Goal: Task Accomplishment & Management: Manage account settings

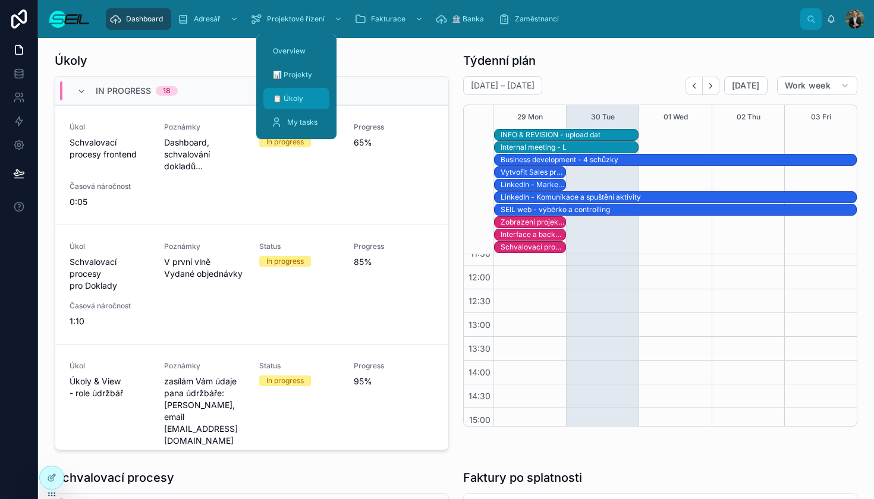
click at [278, 109] on link "📋 Úkoly" at bounding box center [296, 98] width 66 height 21
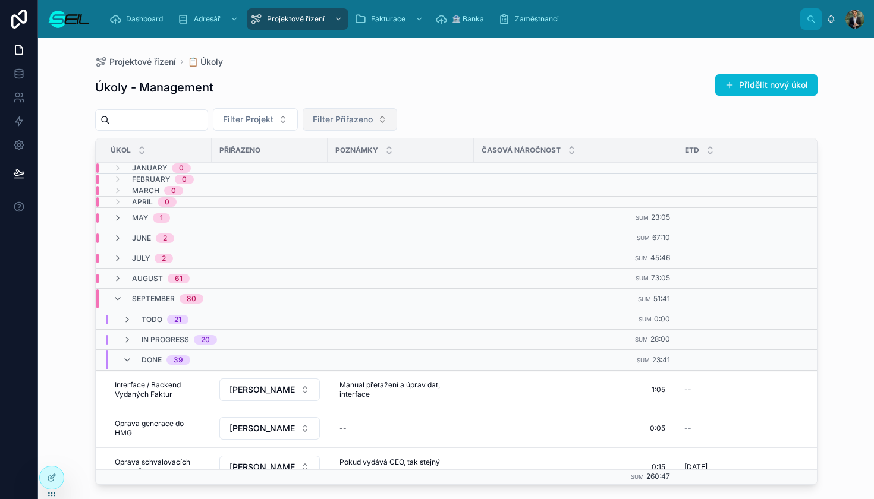
click at [397, 113] on button "Filter Přiřazeno" at bounding box center [349, 119] width 94 height 23
click at [373, 163] on span "[PERSON_NAME], BBA" at bounding box center [371, 168] width 90 height 12
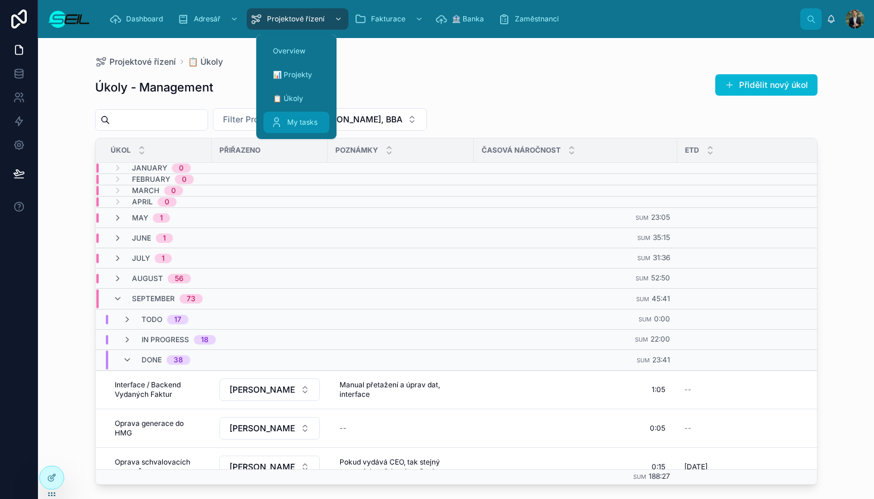
click at [294, 131] on div "My tasks" at bounding box center [296, 122] width 52 height 19
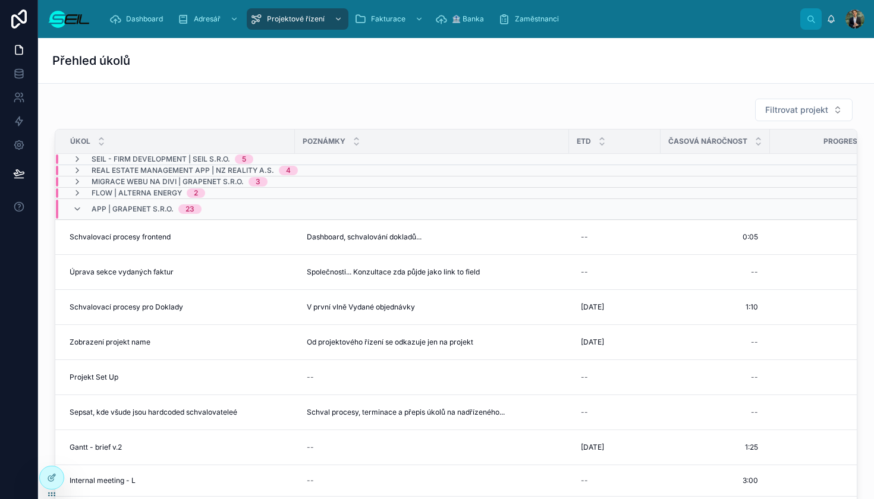
click at [394, 106] on div "Filtrovat projekt" at bounding box center [456, 110] width 802 height 24
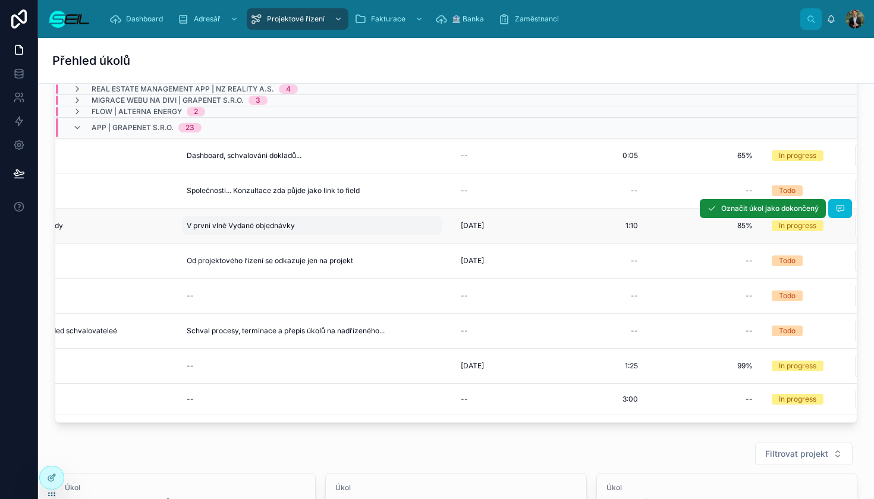
scroll to position [0, 139]
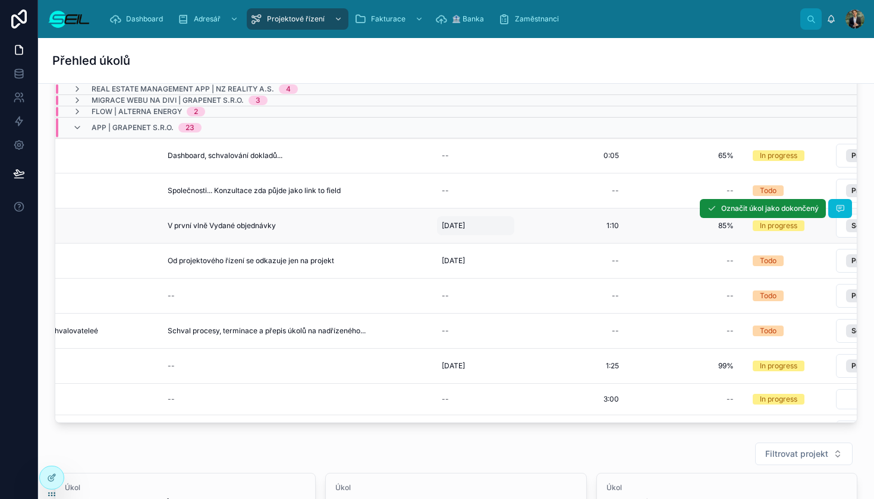
click at [455, 226] on span "[DATE]" at bounding box center [453, 226] width 23 height 10
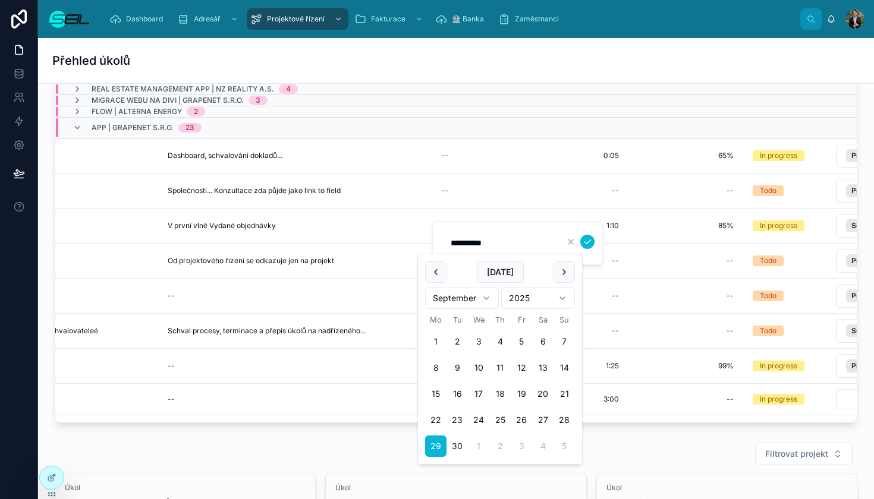
click at [460, 451] on button "30" at bounding box center [456, 446] width 21 height 21
type input "**********"
click at [588, 241] on icon "submit" at bounding box center [587, 242] width 10 height 10
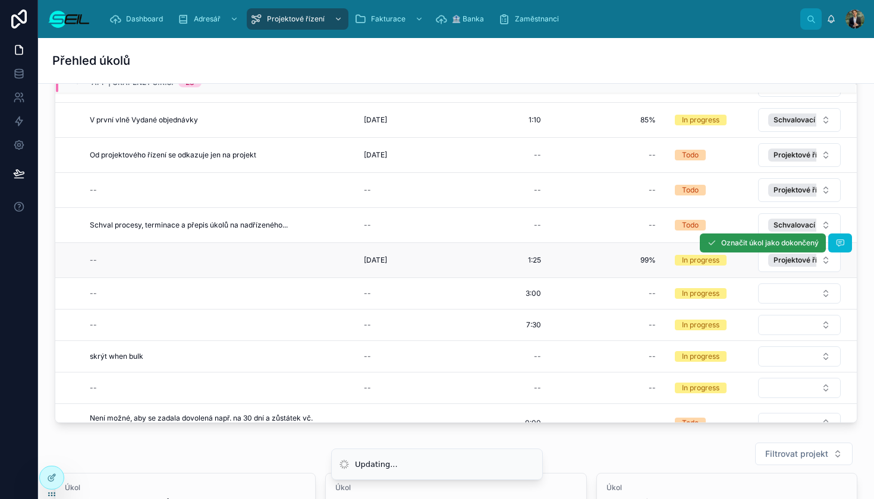
scroll to position [106, 216]
click at [723, 251] on button "Označit úkol jako dokončený" at bounding box center [762, 243] width 126 height 19
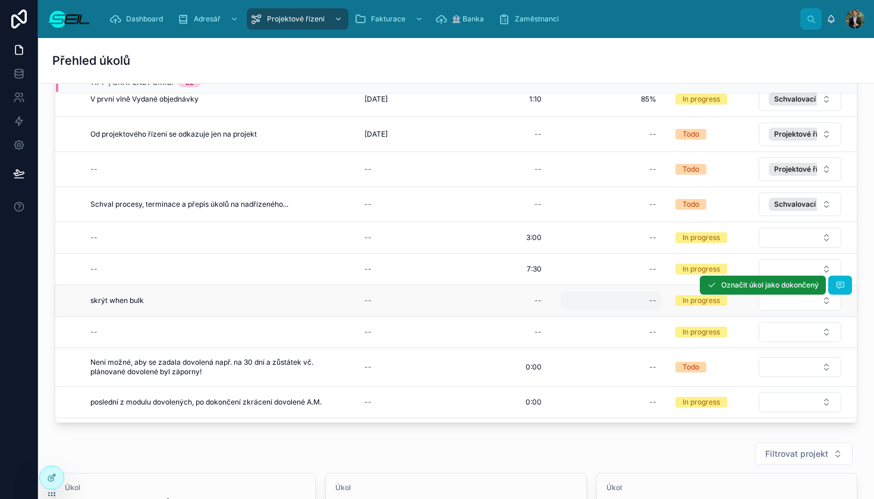
scroll to position [127, 216]
click at [635, 308] on div "--" at bounding box center [610, 300] width 100 height 19
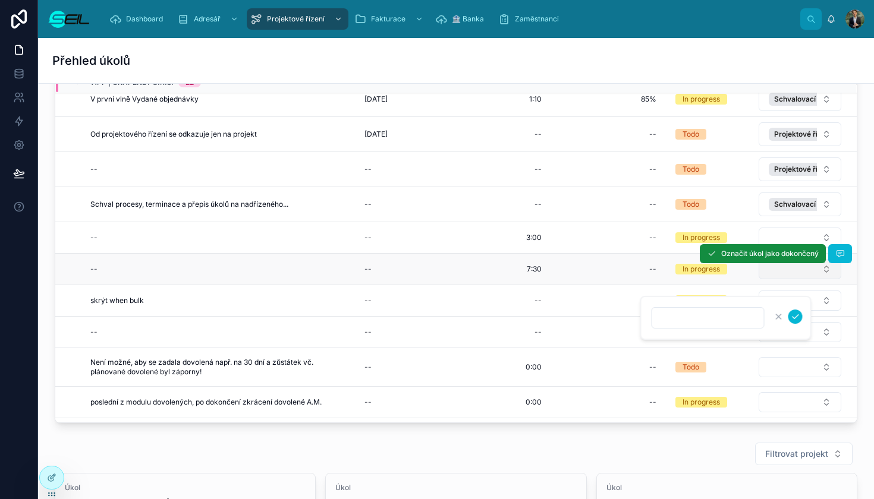
click at [765, 269] on button "Select Button" at bounding box center [799, 269] width 83 height 20
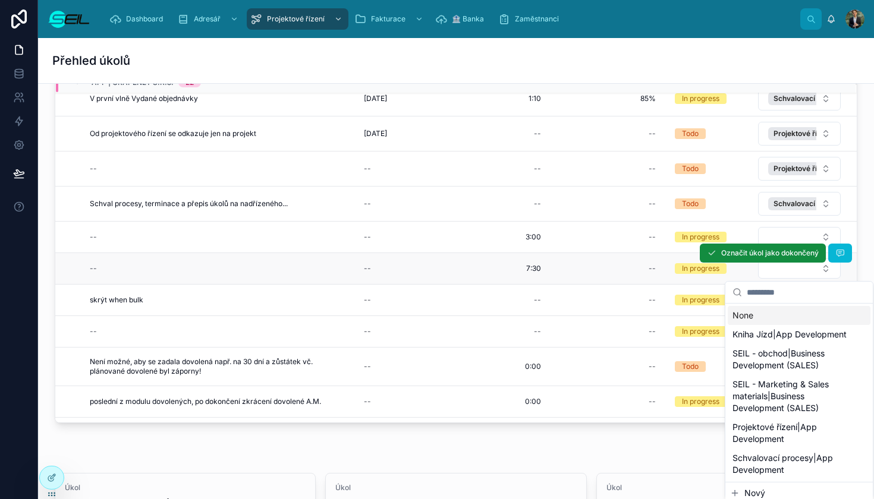
scroll to position [127, 216]
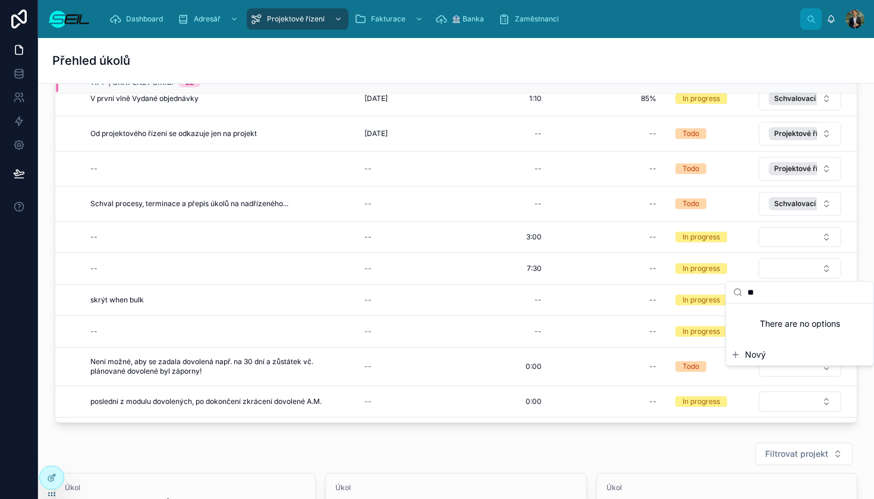
type input "*"
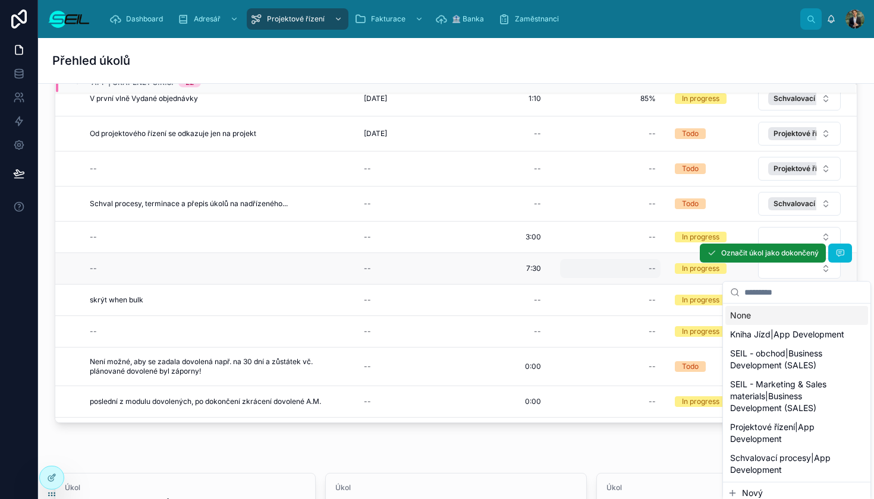
click at [588, 270] on div "--" at bounding box center [610, 268] width 100 height 19
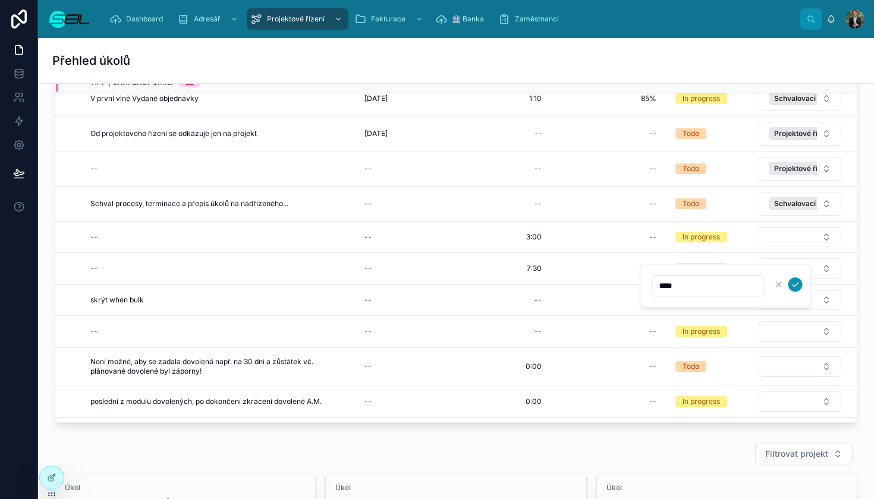
type input "****"
click at [796, 282] on icon "submit" at bounding box center [795, 285] width 10 height 10
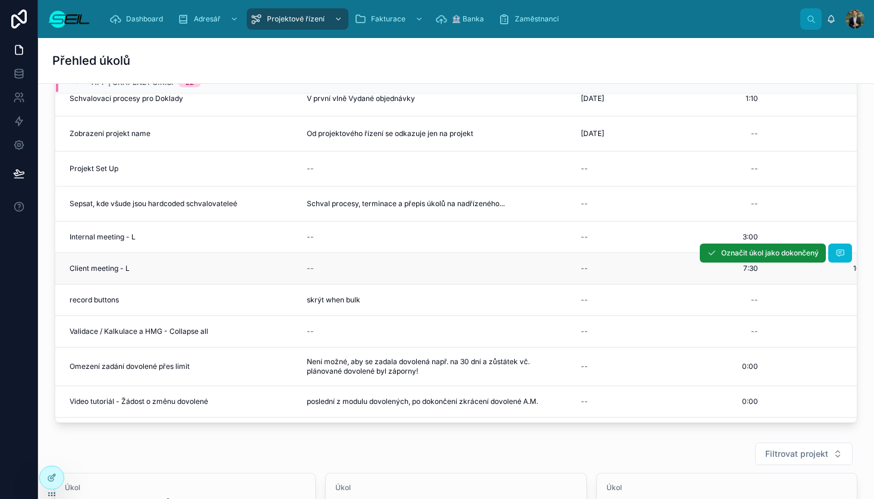
scroll to position [127, 0]
click at [770, 252] on span "Označit úkol jako dokončený" at bounding box center [769, 253] width 97 height 10
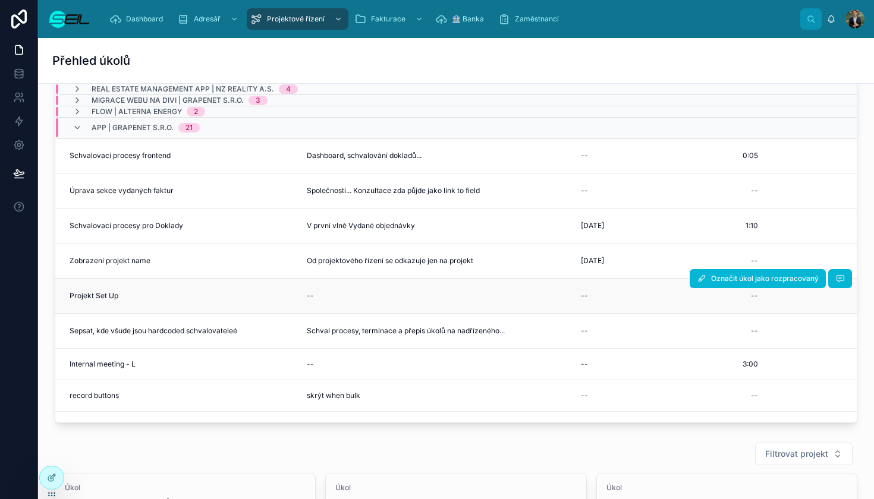
scroll to position [0, 0]
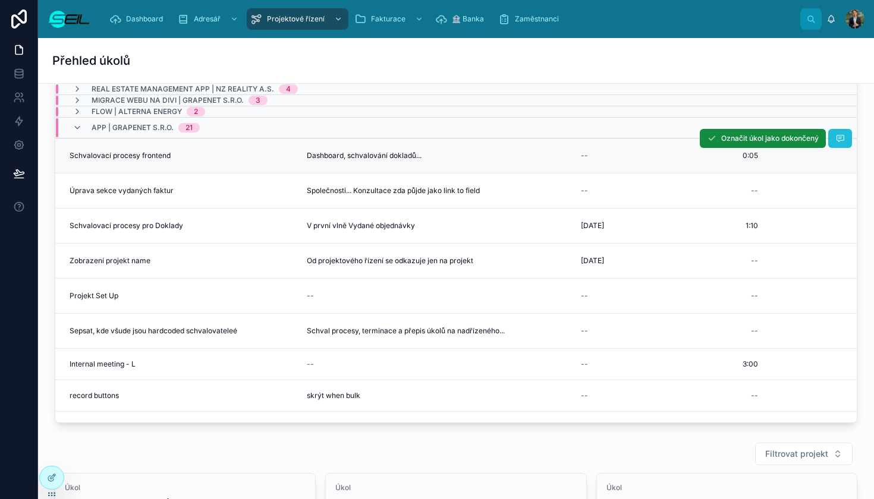
click at [832, 143] on button at bounding box center [840, 138] width 24 height 19
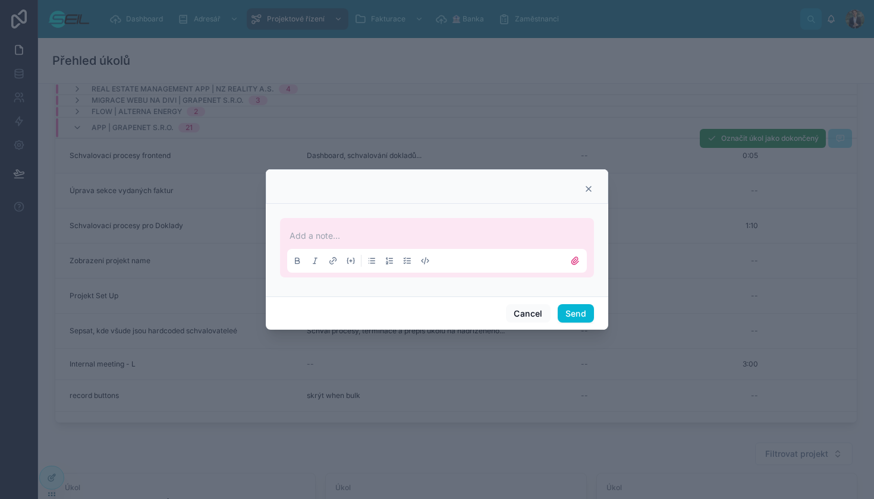
click at [598, 192] on div at bounding box center [437, 186] width 342 height 34
click at [591, 192] on icon at bounding box center [589, 189] width 10 height 10
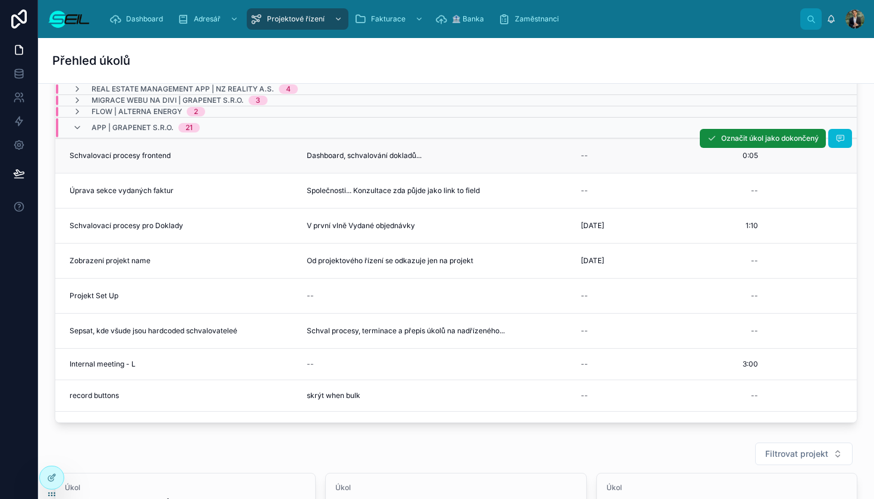
click at [249, 172] on td "Schvalovací procesy frontend Schvalovací procesy frontend" at bounding box center [174, 155] width 239 height 35
click at [243, 160] on td "Schvalovací procesy frontend Schvalovací procesy frontend" at bounding box center [174, 155] width 239 height 35
click at [150, 154] on span "Schvalovací procesy frontend" at bounding box center [120, 156] width 101 height 10
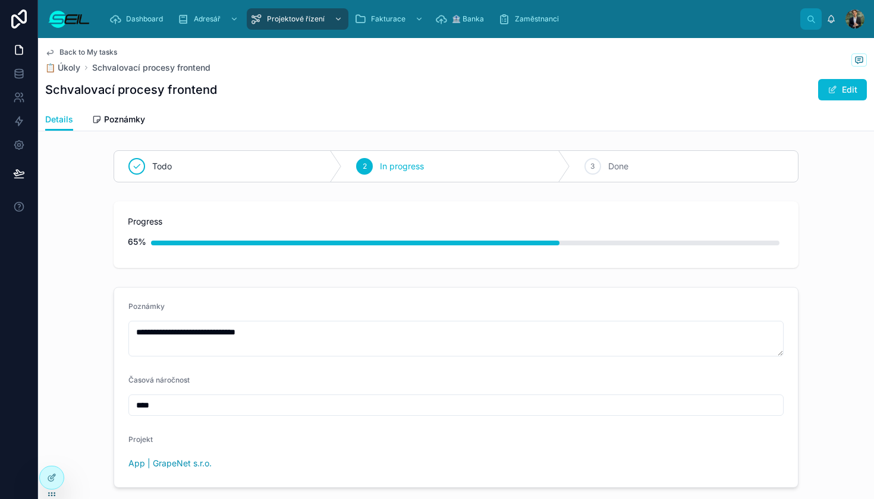
click at [78, 53] on span "Back to My tasks" at bounding box center [88, 53] width 58 height 10
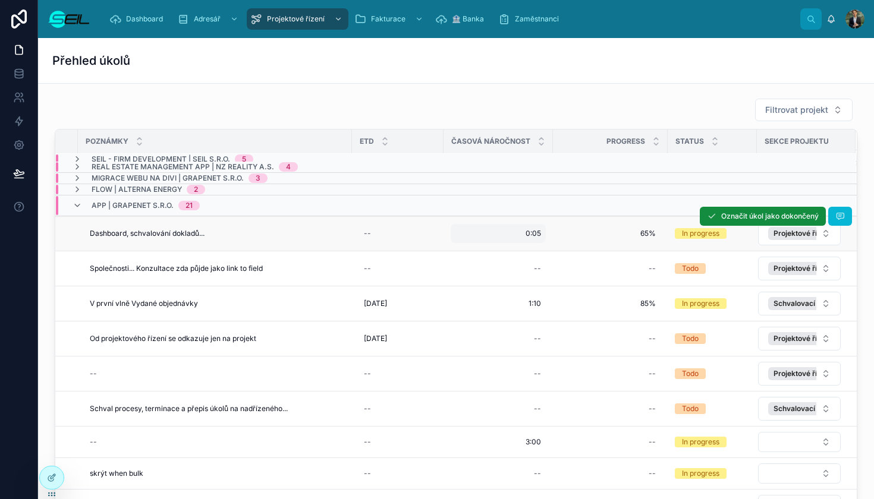
scroll to position [4, 216]
click at [534, 238] on span "0:05" at bounding box center [533, 234] width 15 height 10
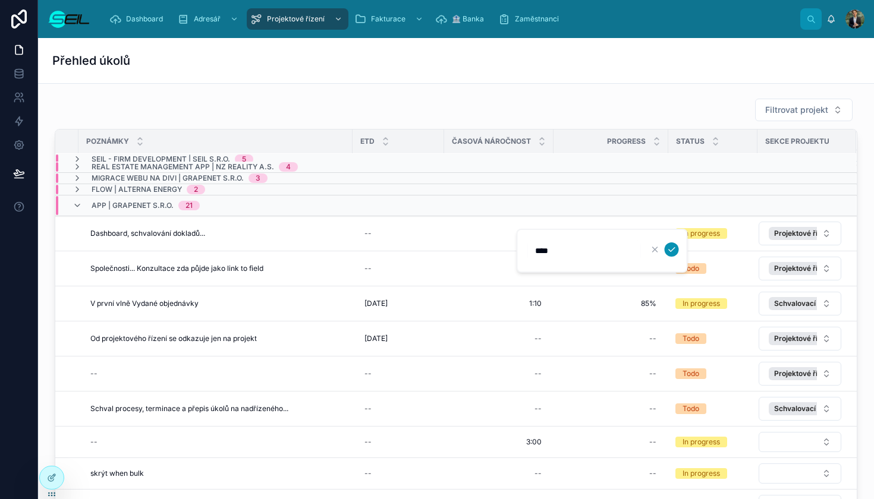
type input "****"
click at [674, 254] on button "submit" at bounding box center [671, 249] width 14 height 14
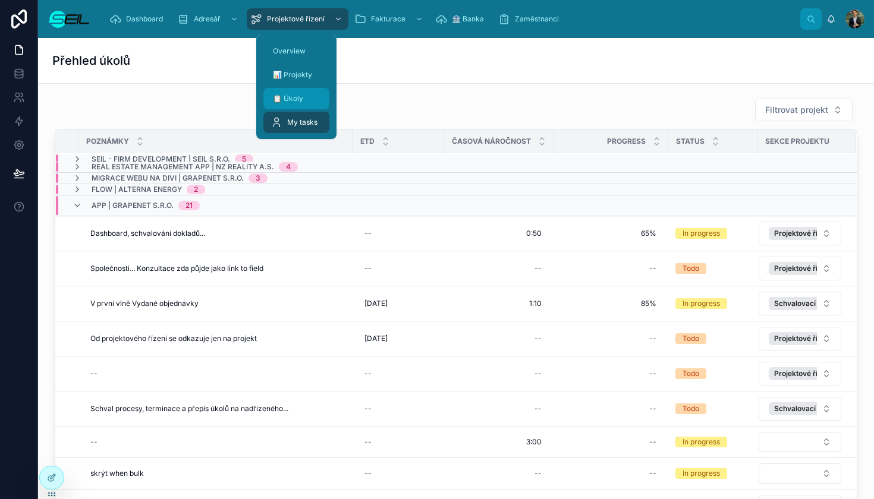
click at [295, 106] on div "📋 Úkoly" at bounding box center [296, 98] width 52 height 19
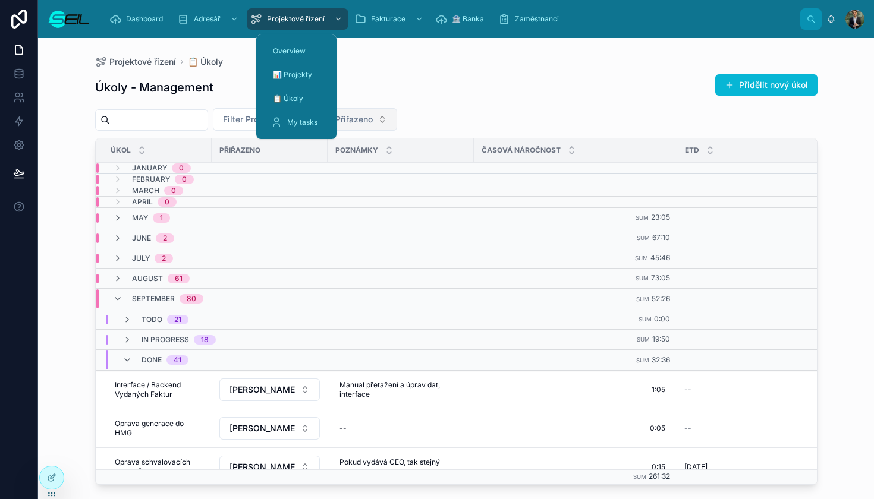
click at [373, 124] on span "Filter Přiřazeno" at bounding box center [343, 120] width 60 height 12
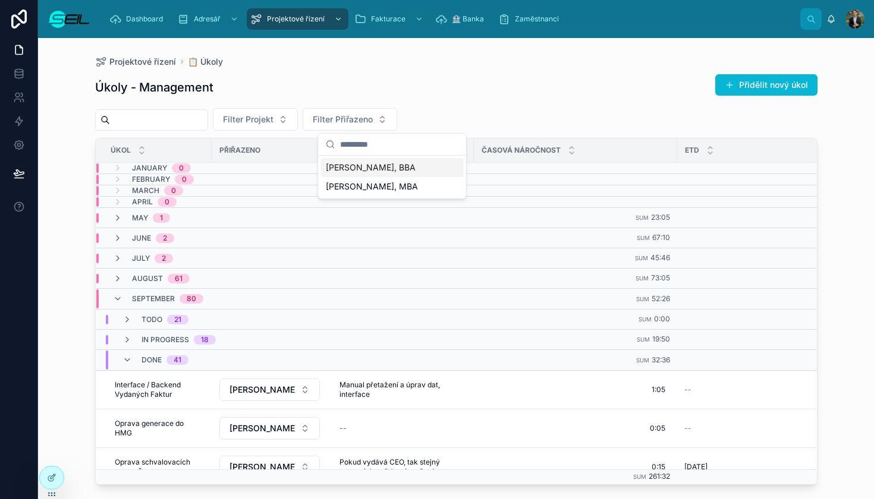
click at [390, 164] on span "[PERSON_NAME], BBA" at bounding box center [371, 168] width 90 height 12
click at [505, 104] on div "Úkoly - Management Přidělit nový úkol Filter Projekt [PERSON_NAME], BBA Úkol Př…" at bounding box center [456, 276] width 722 height 418
